Goal: Check status: Check status

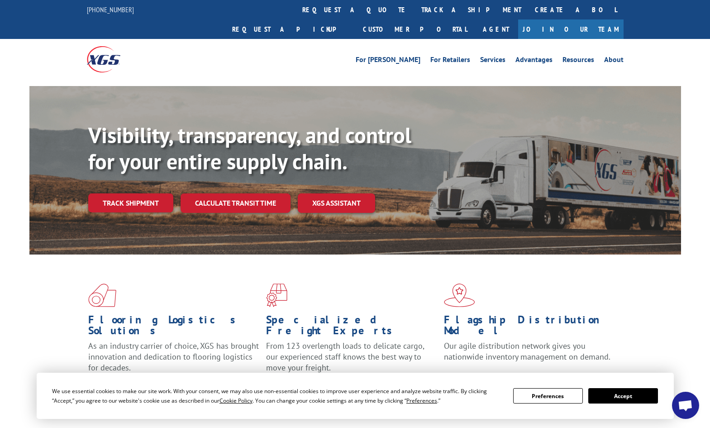
click at [562, 314] on h1 "Flagship Distribution Model" at bounding box center [529, 327] width 171 height 26
click at [122, 193] on link "Track shipment" at bounding box center [130, 202] width 85 height 19
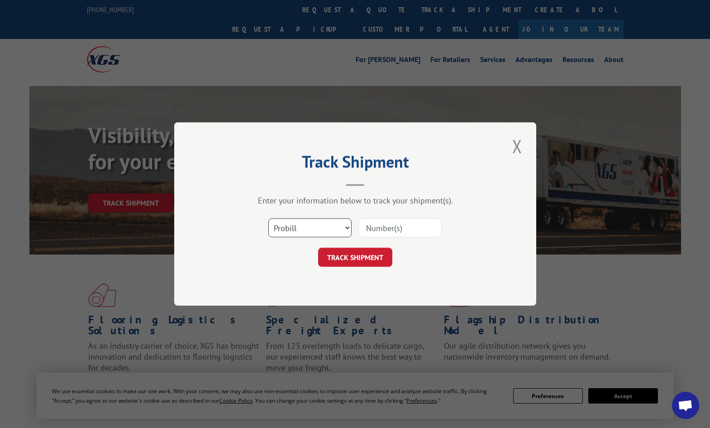
click at [350, 227] on select "Select category... Probill BOL PO" at bounding box center [310, 227] width 83 height 19
select select "bol"
click at [420, 221] on input at bounding box center [400, 227] width 83 height 19
paste input "00423690000495240"
type input "00423690000495240"
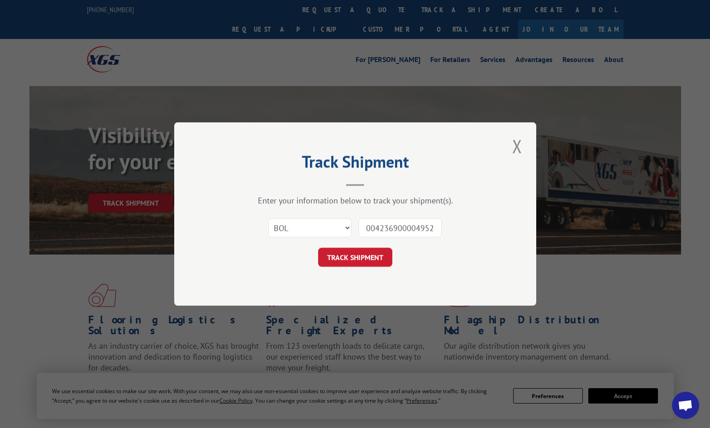
scroll to position [0, 7]
click at [383, 254] on button "TRACK SHIPMENT" at bounding box center [355, 257] width 74 height 19
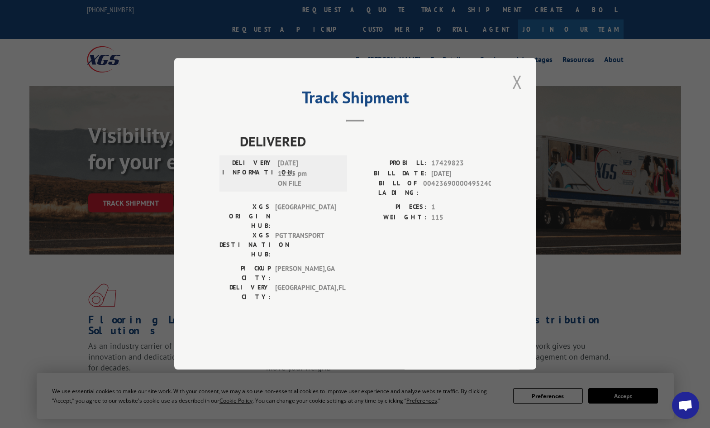
click at [518, 94] on button "Close modal" at bounding box center [517, 81] width 15 height 25
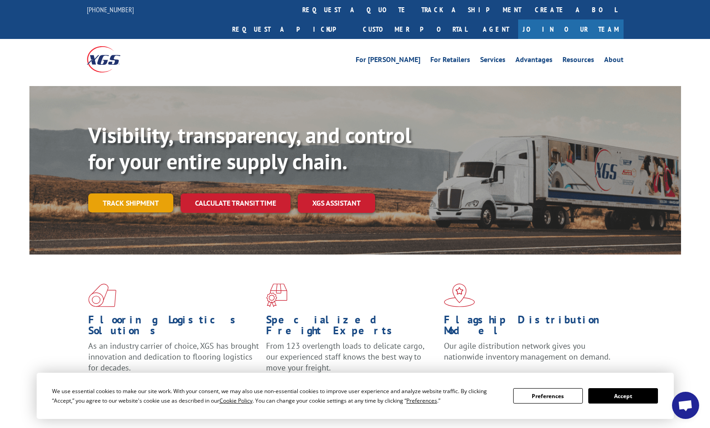
click at [140, 193] on link "Track shipment" at bounding box center [130, 202] width 85 height 19
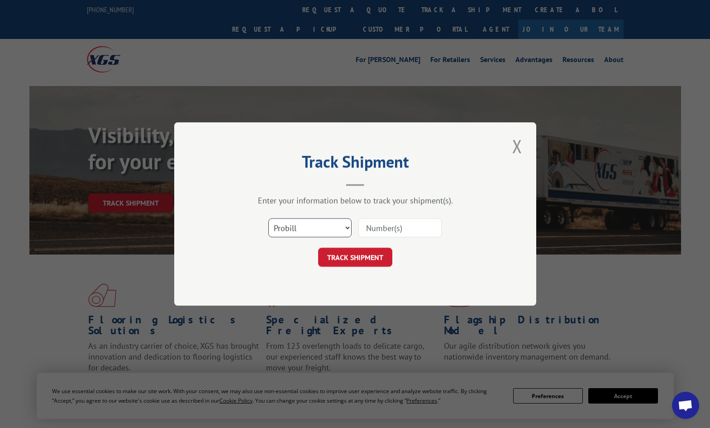
click at [315, 224] on select "Select category... Probill BOL PO" at bounding box center [310, 227] width 83 height 19
select select "bol"
click at [389, 225] on input at bounding box center [400, 227] width 83 height 19
paste input "00423690000495348"
type input "00423690000495348"
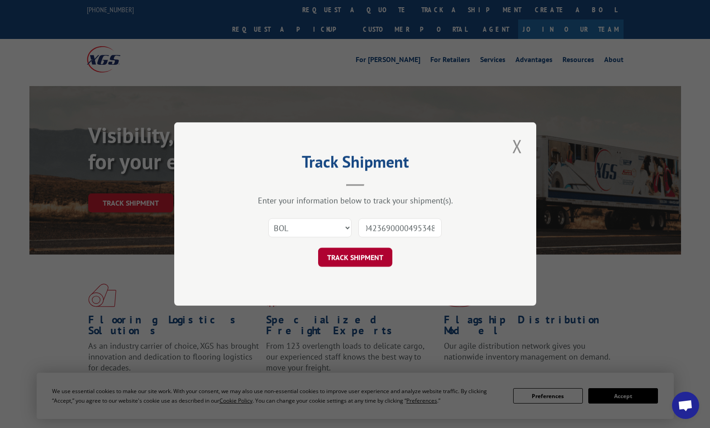
click at [368, 258] on button "TRACK SHIPMENT" at bounding box center [355, 257] width 74 height 19
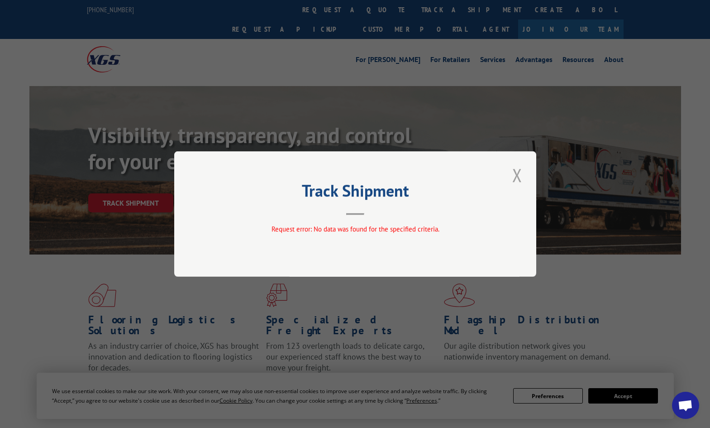
click at [521, 173] on button "Close modal" at bounding box center [517, 175] width 15 height 25
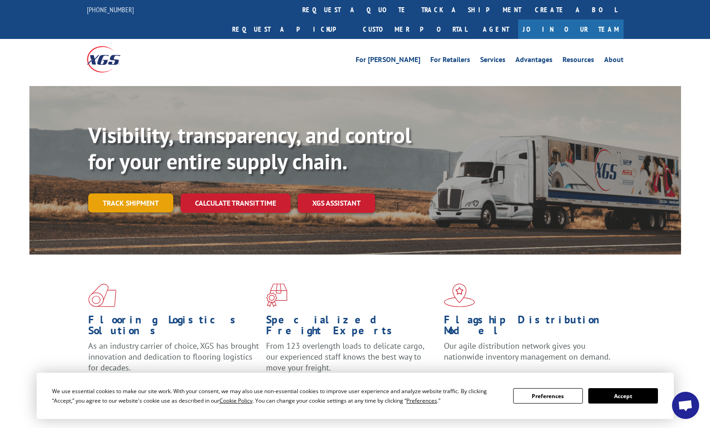
click at [156, 193] on link "Track shipment" at bounding box center [130, 202] width 85 height 19
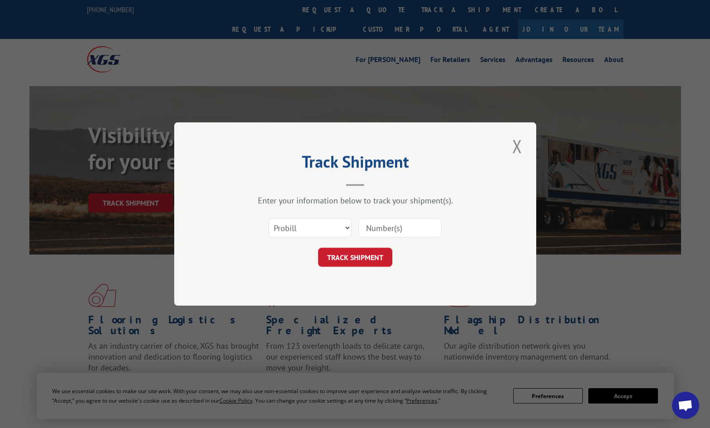
click at [384, 229] on input at bounding box center [400, 227] width 83 height 19
paste input "17447364"
type input "17447364"
click at [369, 257] on button "TRACK SHIPMENT" at bounding box center [355, 257] width 74 height 19
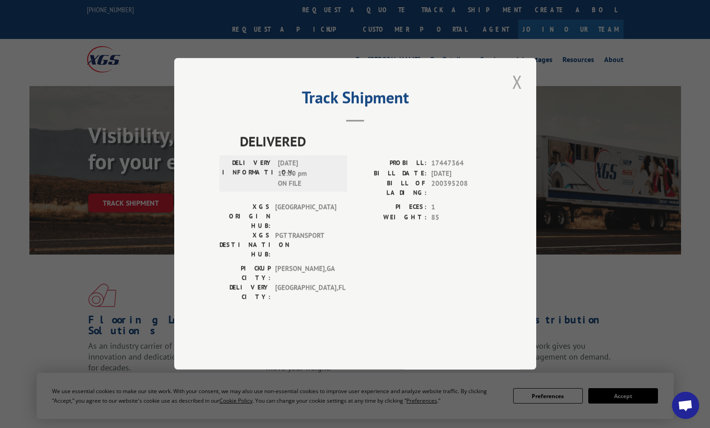
click at [519, 94] on button "Close modal" at bounding box center [517, 81] width 15 height 25
